Goal: Task Accomplishment & Management: Manage account settings

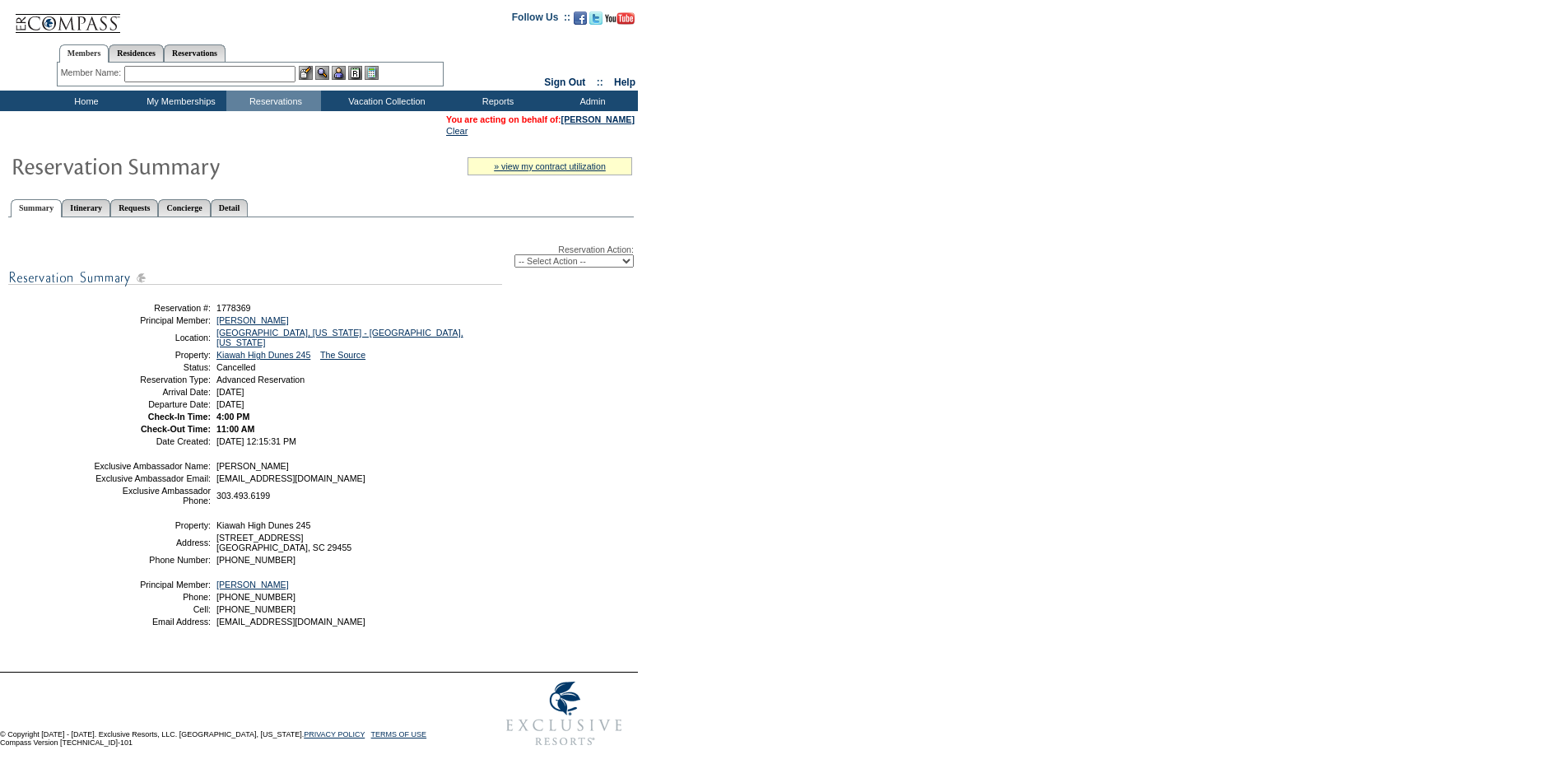
drag, startPoint x: 525, startPoint y: 263, endPoint x: 531, endPoint y: 271, distance: 10.0
click at [525, 263] on select "-- Select Action -- Modify Reservation Dates Modify Reservation Cost Modify Occ…" at bounding box center [574, 261] width 119 height 13
select select "ChangeCost"
click at [515, 258] on select "-- Select Action -- Modify Reservation Dates Modify Reservation Cost Modify Occ…" at bounding box center [574, 261] width 119 height 13
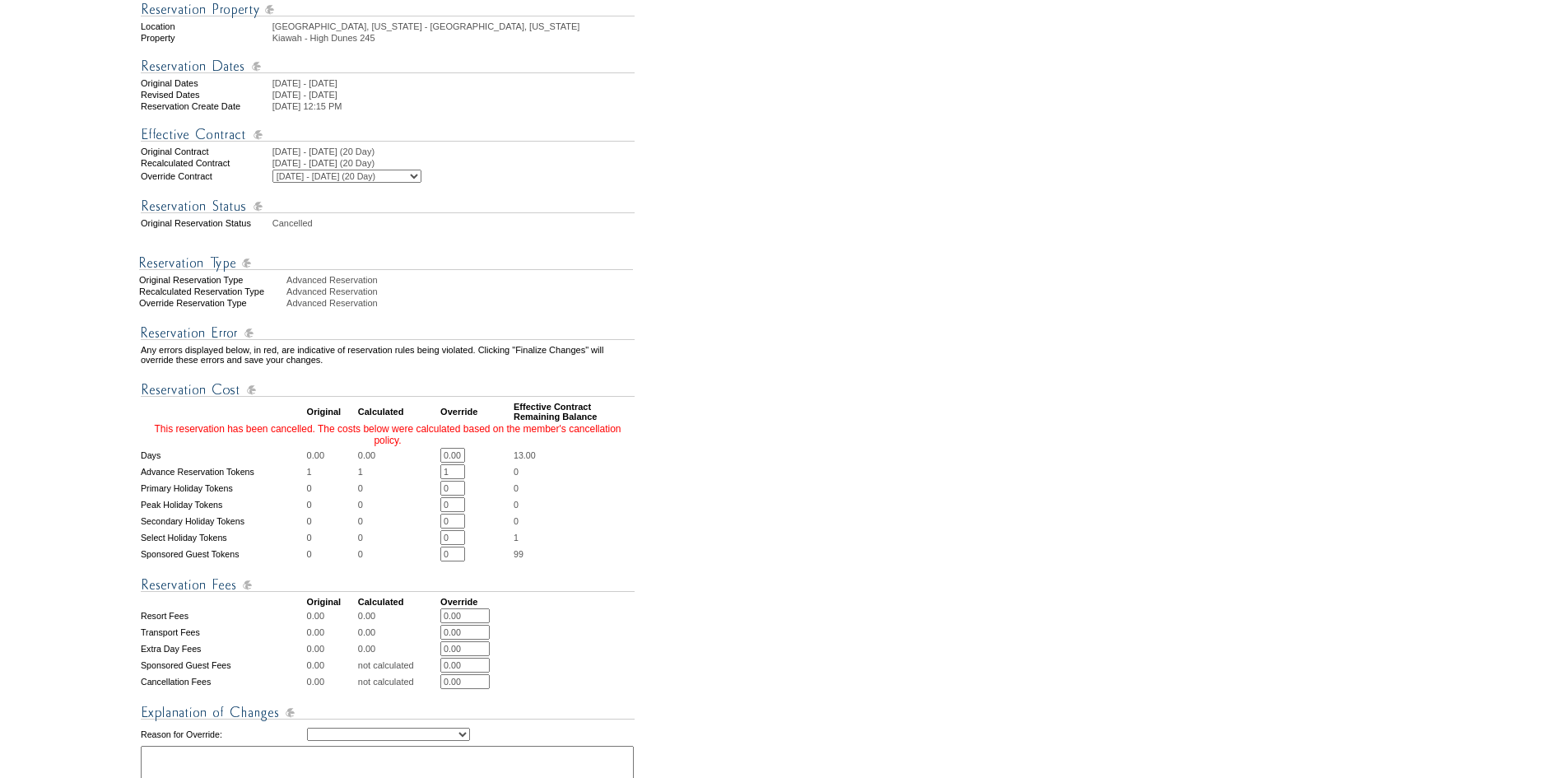
scroll to position [247, 0]
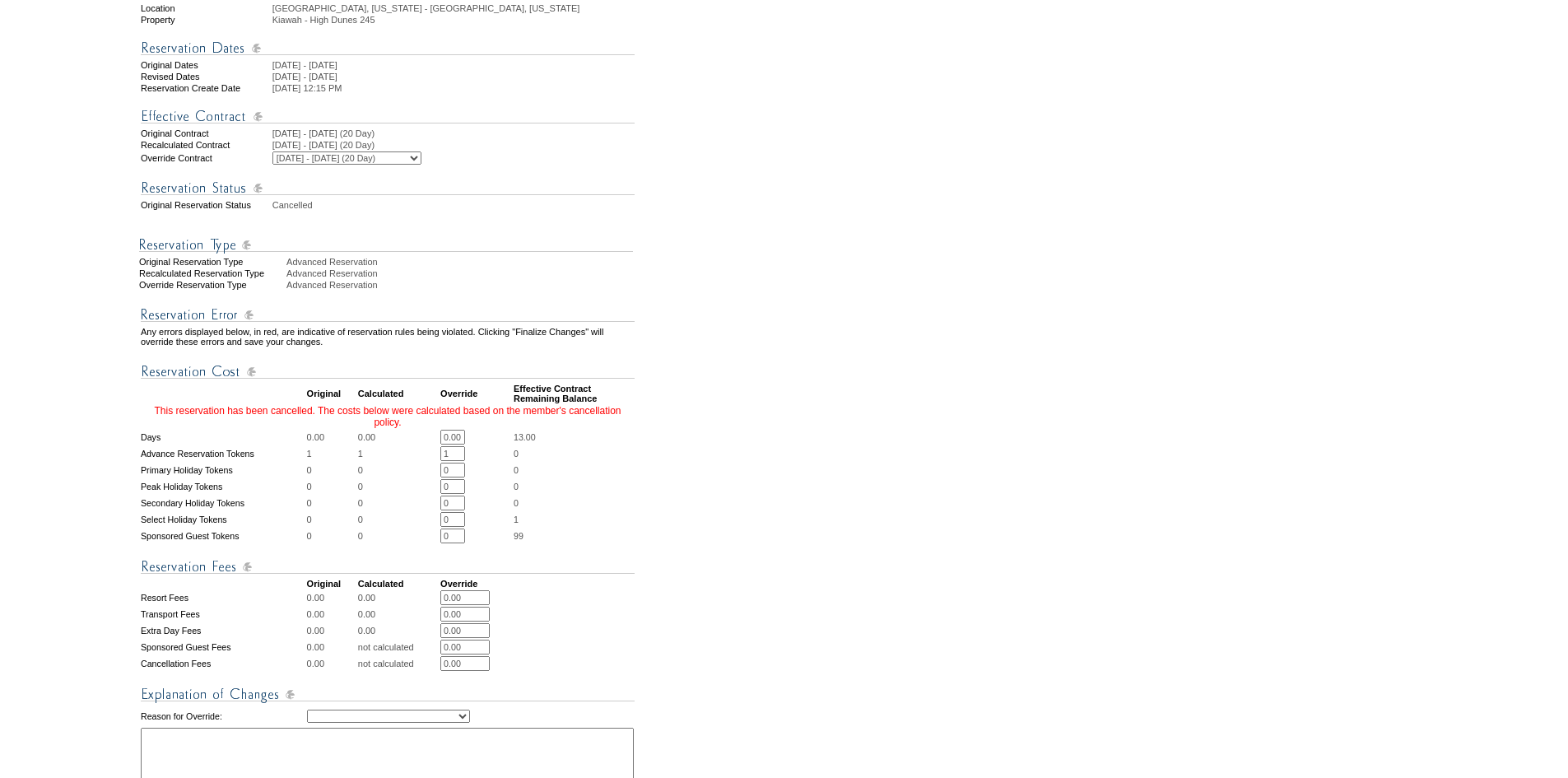
drag, startPoint x: 459, startPoint y: 482, endPoint x: 410, endPoint y: 481, distance: 49.0
click at [410, 461] on tr "Advance Reservation Tokens 1 1 1 * * 0" at bounding box center [388, 454] width 494 height 14
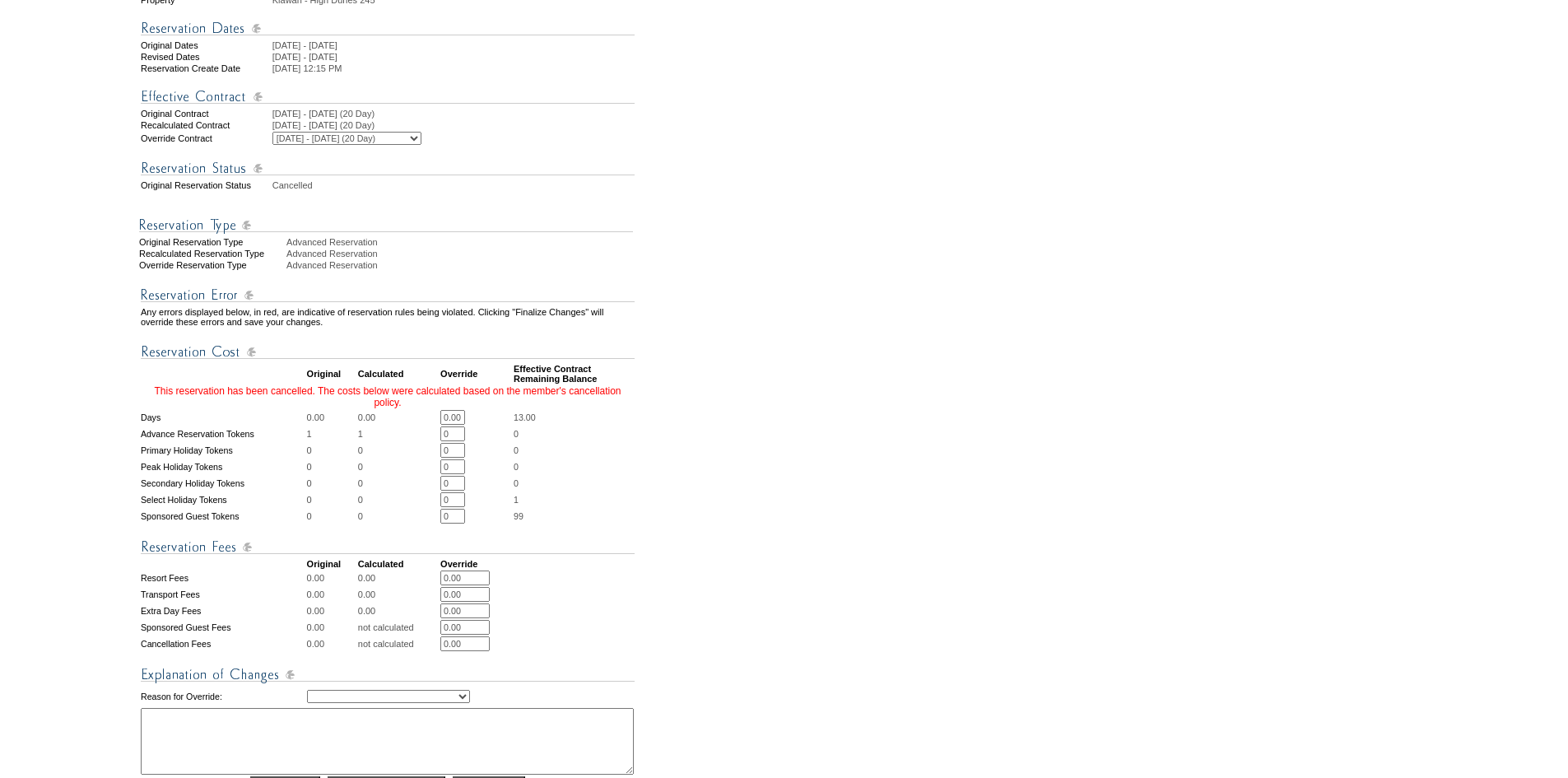
scroll to position [330, 0]
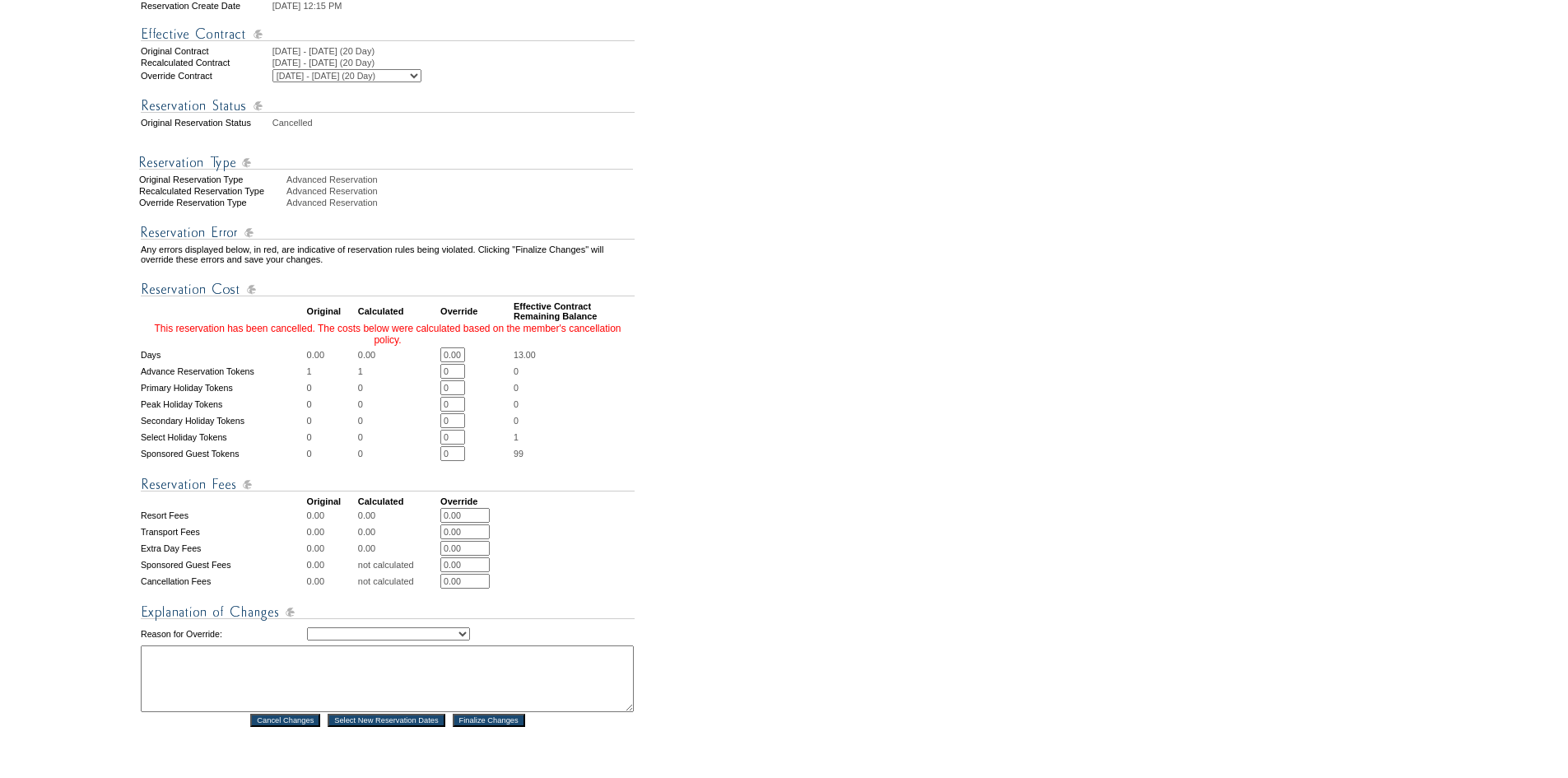
type input "0"
click at [423, 641] on select "Creating Continuous Stay Days Rebooked After Cancellation Editing Occupant Expe…" at bounding box center [388, 633] width 163 height 13
select select "1042"
click at [307, 641] on select "Creating Continuous Stay Days Rebooked After Cancellation Editing Occupant Expe…" at bounding box center [388, 633] width 163 height 13
click at [401, 708] on textarea at bounding box center [387, 678] width 493 height 66
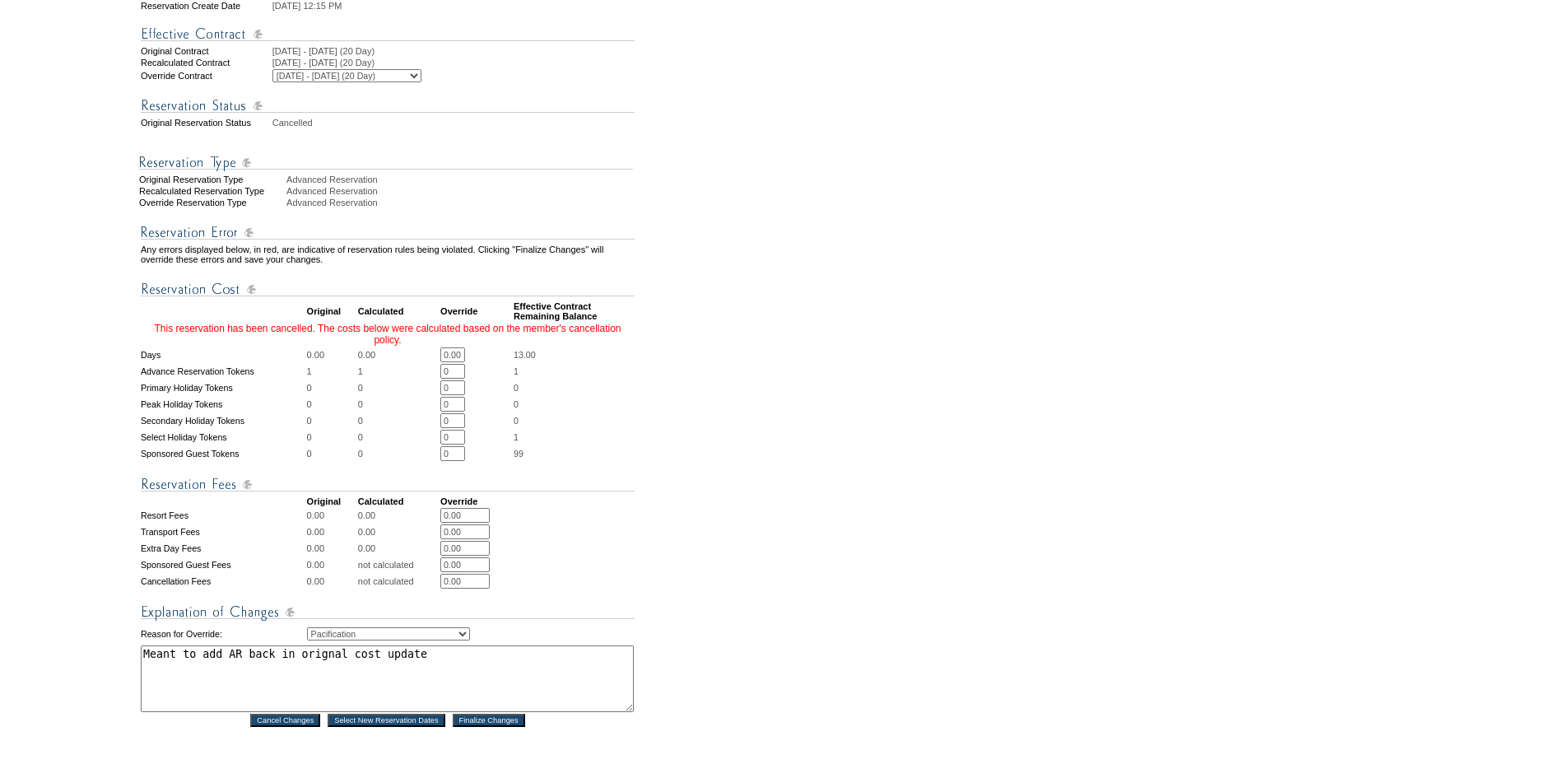
type textarea "Meant to add AR back in orignal cost update"
click at [519, 729] on table "Any errors displayed below, in red, are indicative of reservation rules being v…" at bounding box center [388, 469] width 498 height 519
click at [520, 727] on input "Finalize Changes" at bounding box center [489, 721] width 73 height 13
